Goal: Task Accomplishment & Management: Manage account settings

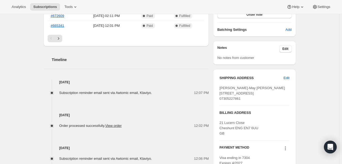
scroll to position [166, 0]
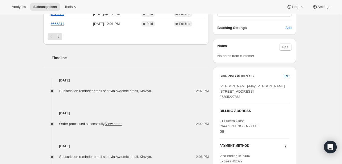
click at [287, 75] on span "Edit" at bounding box center [286, 76] width 6 height 5
select select "[GEOGRAPHIC_DATA]"
select select "ENG"
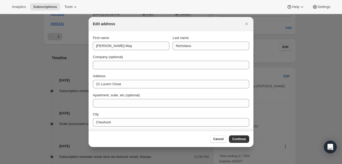
scroll to position [0, 0]
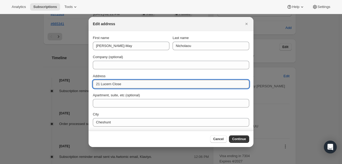
click at [126, 84] on input "21 Lucern Close" at bounding box center [171, 84] width 156 height 9
paste input "58 Lonsdale Driv"
type input "[STREET_ADDRESS]"
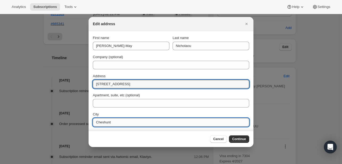
click at [116, 125] on input "Cheshunt" at bounding box center [171, 122] width 156 height 9
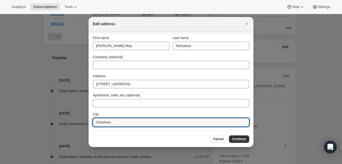
scroll to position [38, 0]
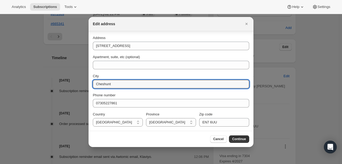
drag, startPoint x: 116, startPoint y: 86, endPoint x: 89, endPoint y: 82, distance: 27.1
click at [89, 82] on section "First name [PERSON_NAME]-May Last name [PERSON_NAME] Company (optional) Address…" at bounding box center [170, 62] width 165 height 138
paste input "Enfield"
type input "Enfield"
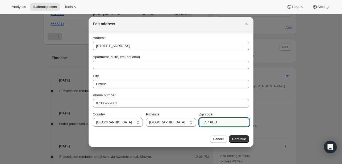
drag, startPoint x: 219, startPoint y: 125, endPoint x: 200, endPoint y: 122, distance: 19.4
click at [200, 122] on input "EN7 6UU" at bounding box center [224, 122] width 50 height 9
paste input "2 7LD"
type input "EN2 7LD"
click at [240, 138] on span "Continue" at bounding box center [239, 139] width 14 height 4
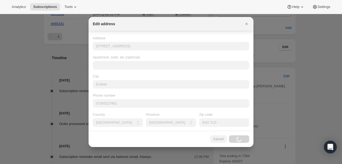
scroll to position [0, 0]
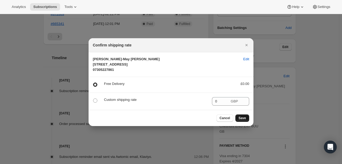
click at [239, 120] on button "Save" at bounding box center [242, 118] width 14 height 7
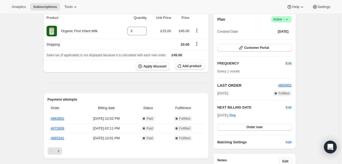
scroll to position [166, 0]
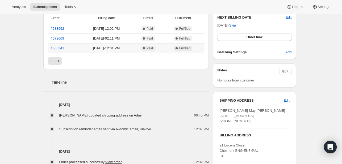
drag, startPoint x: 50, startPoint y: 48, endPoint x: 18, endPoint y: 16, distance: 45.7
click at [50, 48] on th "#665341" at bounding box center [64, 48] width 32 height 10
